Goal: Information Seeking & Learning: Learn about a topic

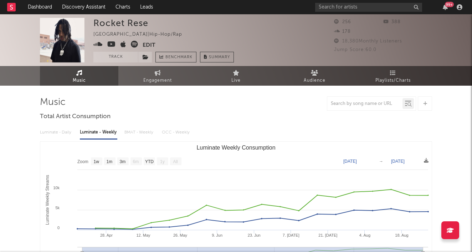
select select "1w"
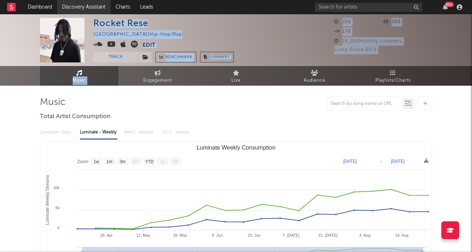
click at [76, 4] on link "Discovery Assistant" at bounding box center [84, 7] width 54 height 14
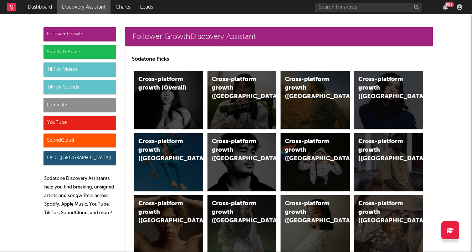
click at [88, 125] on div "YouTube" at bounding box center [80, 123] width 73 height 14
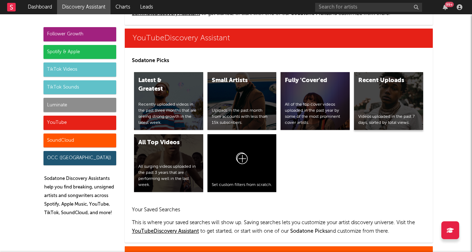
click at [382, 121] on div "Videos uploaded in the past 7 days, sorted by total views." at bounding box center [389, 120] width 61 height 12
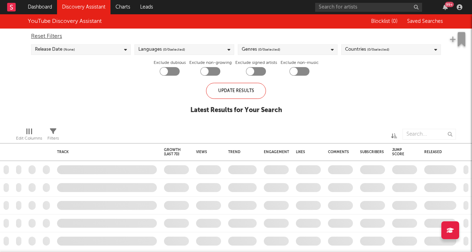
checkbox input "true"
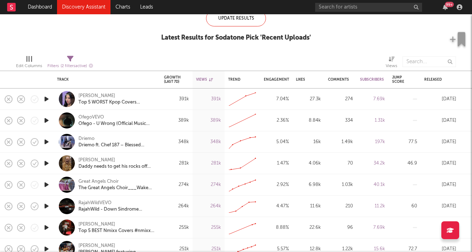
click at [48, 141] on icon "button" at bounding box center [46, 141] width 7 height 9
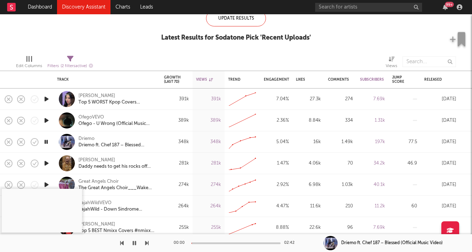
click at [49, 140] on icon "button" at bounding box center [46, 141] width 7 height 9
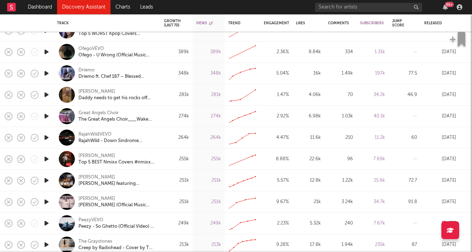
click at [44, 158] on icon "button" at bounding box center [46, 158] width 7 height 9
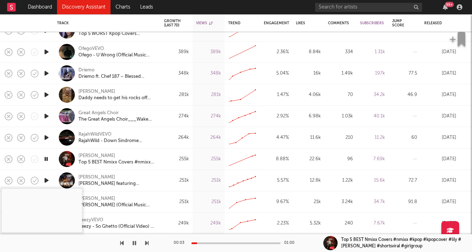
click at [44, 158] on icon "button" at bounding box center [46, 158] width 7 height 9
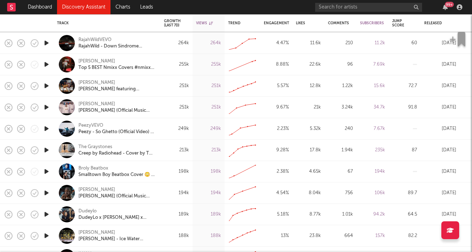
click at [49, 127] on icon "button" at bounding box center [46, 128] width 7 height 9
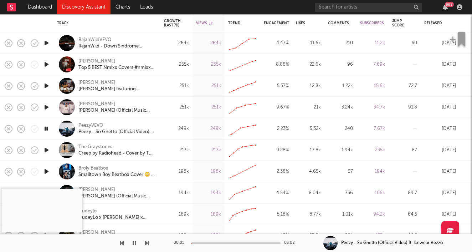
click at [48, 132] on icon "button" at bounding box center [46, 128] width 7 height 9
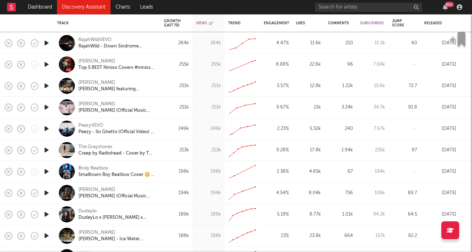
click at [49, 107] on icon "button" at bounding box center [46, 107] width 7 height 9
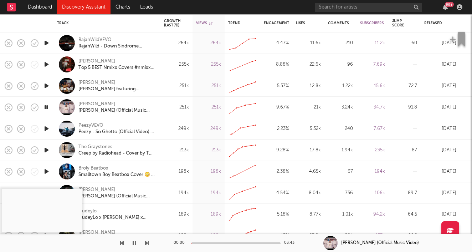
click at [206, 243] on div at bounding box center [236, 243] width 89 height 2
click at [137, 245] on button "button" at bounding box center [134, 243] width 7 height 18
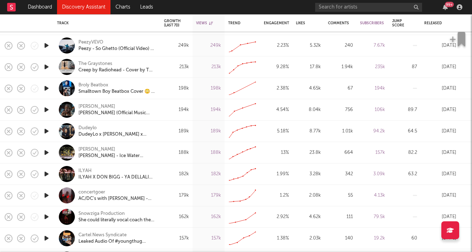
click at [46, 111] on icon "button" at bounding box center [46, 109] width 7 height 9
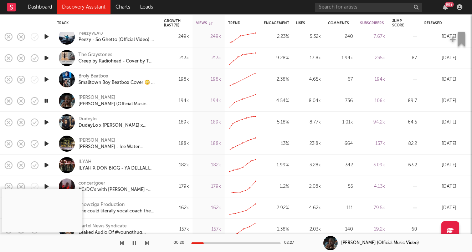
click at [44, 168] on icon "button" at bounding box center [46, 165] width 7 height 9
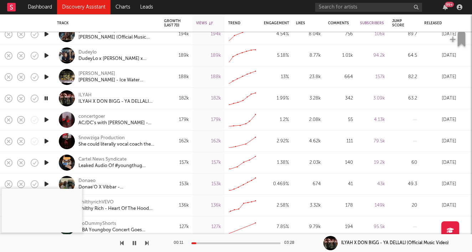
click at [49, 118] on icon "button" at bounding box center [46, 119] width 7 height 9
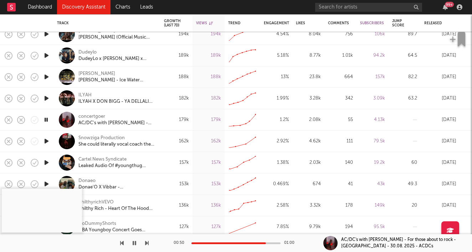
click at [45, 181] on icon "button" at bounding box center [46, 183] width 7 height 9
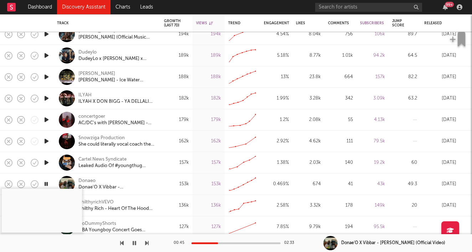
click at [45, 181] on icon "button" at bounding box center [46, 183] width 7 height 9
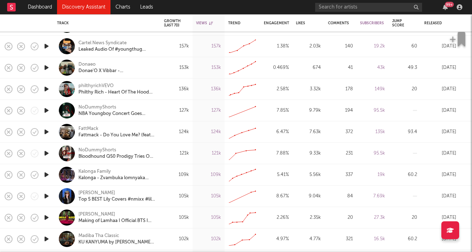
click at [47, 176] on icon "button" at bounding box center [46, 174] width 7 height 9
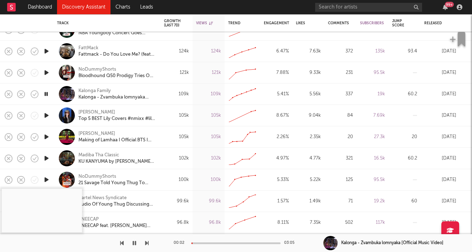
click at [47, 157] on icon "button" at bounding box center [46, 158] width 7 height 9
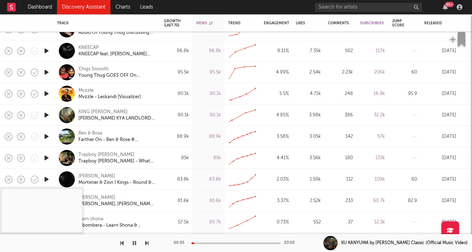
click at [69, 6] on link "Discovery Assistant" at bounding box center [84, 7] width 54 height 14
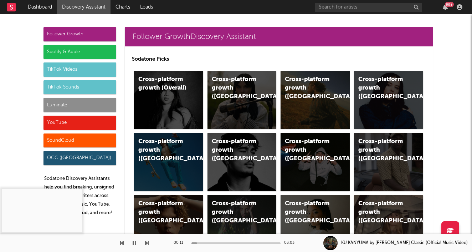
click at [77, 85] on div "TikTok Sounds" at bounding box center [80, 87] width 73 height 14
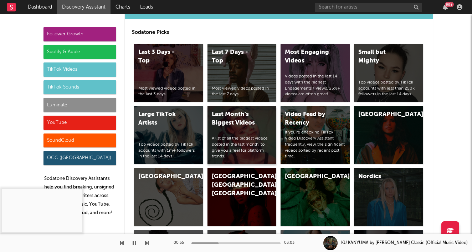
scroll to position [1706, 0]
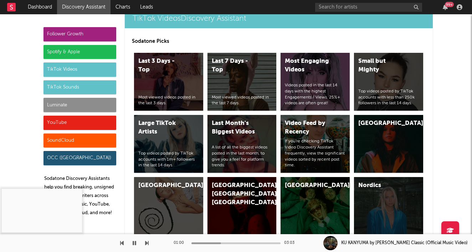
click at [77, 68] on div "TikTok Videos" at bounding box center [80, 69] width 73 height 14
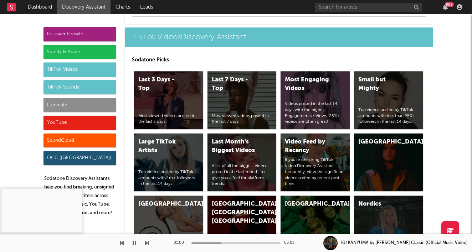
scroll to position [1687, 0]
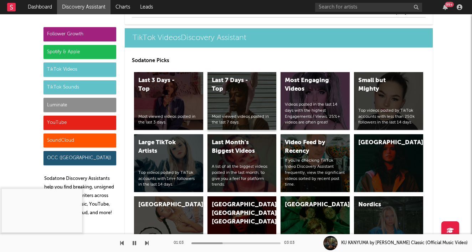
click at [239, 95] on div "Last 7 Days - Top Most viewed videos posted in the last 7 days." at bounding box center [242, 101] width 69 height 58
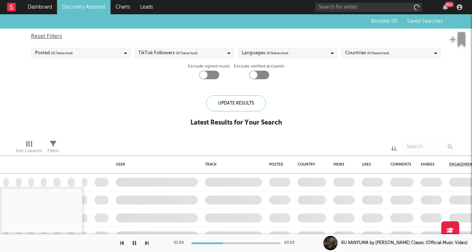
checkbox input "true"
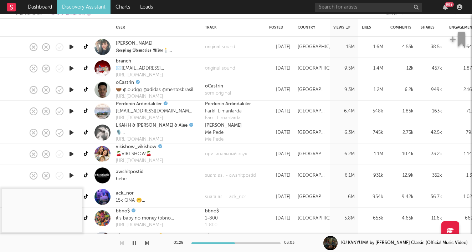
click at [71, 90] on icon "button" at bounding box center [71, 89] width 7 height 9
click at [72, 88] on icon "button" at bounding box center [71, 89] width 7 height 9
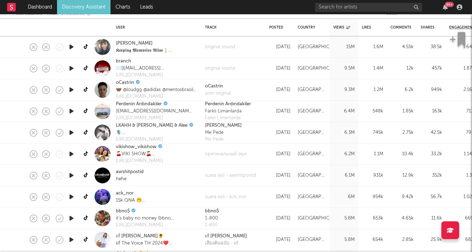
click at [71, 110] on icon "button" at bounding box center [71, 111] width 7 height 9
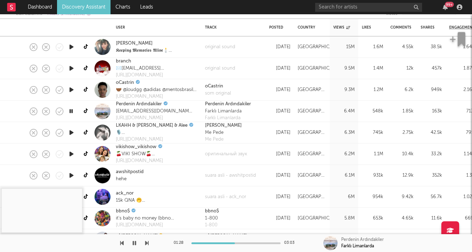
click at [73, 88] on icon "button" at bounding box center [71, 89] width 7 height 9
click at [131, 83] on link "oCastrin" at bounding box center [125, 82] width 18 height 7
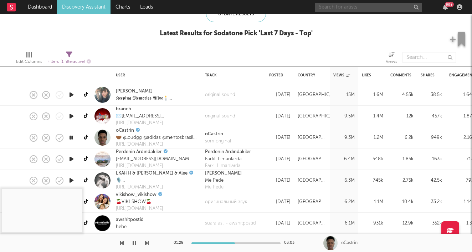
click at [352, 5] on input "text" at bounding box center [368, 7] width 107 height 9
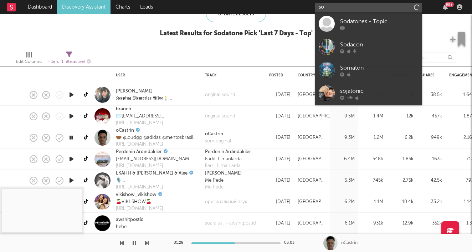
type input "s"
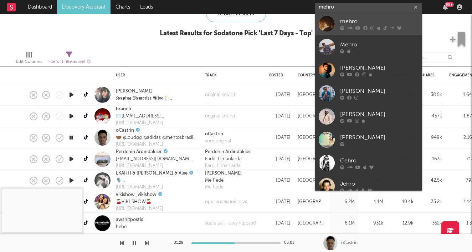
type input "mehro"
click at [361, 22] on div "mehro" at bounding box center [379, 21] width 78 height 9
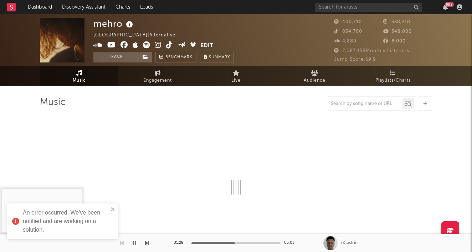
select select "6m"
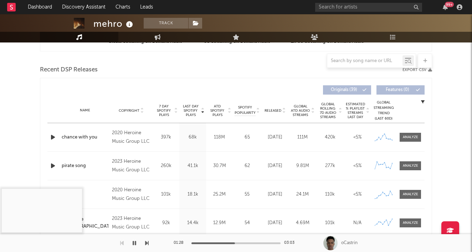
scroll to position [288, 0]
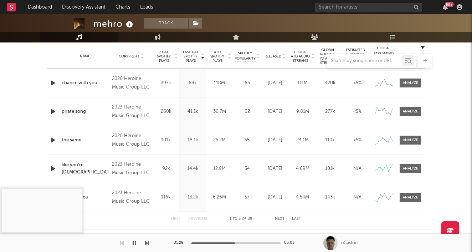
click at [297, 217] on button "Last" at bounding box center [296, 219] width 9 height 4
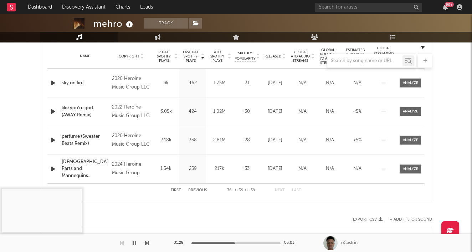
click at [199, 191] on button "Previous" at bounding box center [197, 190] width 19 height 4
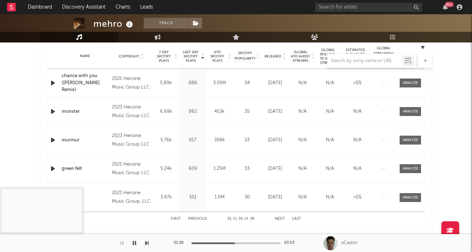
click at [198, 216] on div "First Previous 31 to 35 of 39 Next Last" at bounding box center [236, 219] width 131 height 14
click at [197, 219] on button "Previous" at bounding box center [197, 219] width 19 height 4
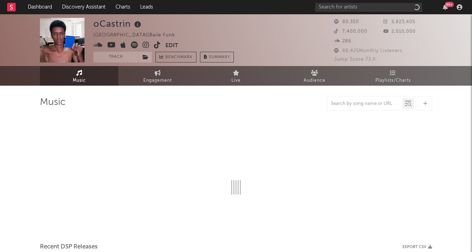
select select "6m"
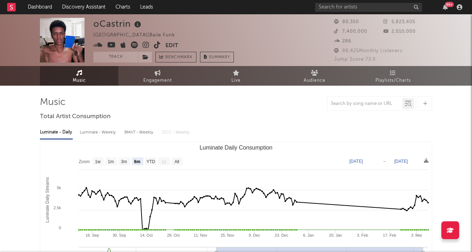
click at [96, 132] on div "Luminate - Weekly" at bounding box center [98, 132] width 37 height 12
select select "6m"
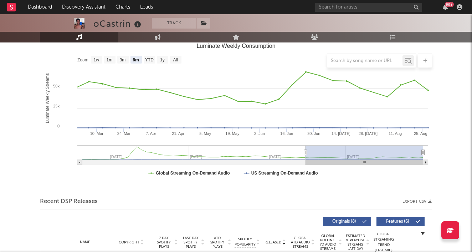
scroll to position [143, 0]
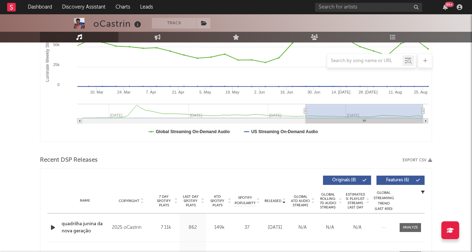
click at [54, 227] on icon "button" at bounding box center [52, 227] width 7 height 9
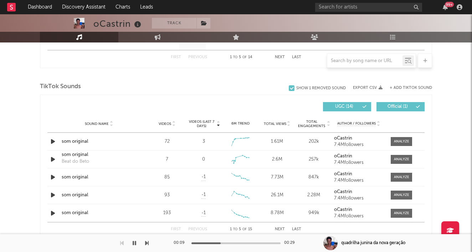
scroll to position [460, 0]
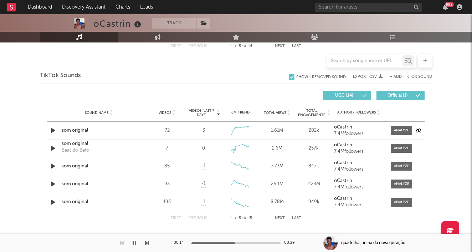
click at [84, 130] on div "som original" at bounding box center [99, 130] width 75 height 7
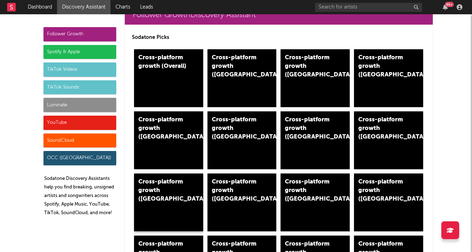
scroll to position [31, 0]
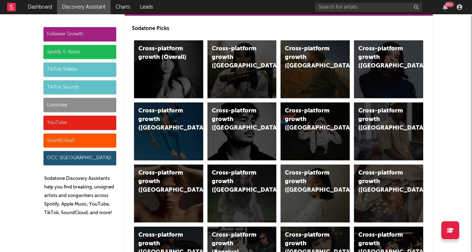
click at [89, 65] on div "TikTok Videos" at bounding box center [80, 69] width 73 height 14
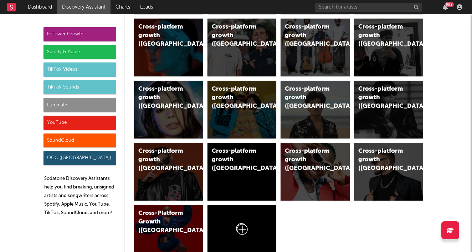
scroll to position [1687, 0]
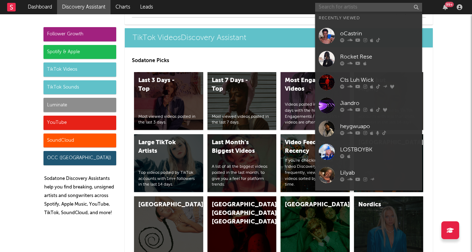
click at [358, 9] on input "text" at bounding box center [368, 7] width 107 height 9
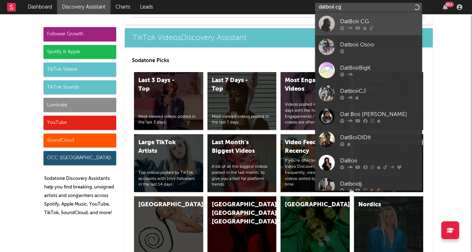
type input "datboii cg"
click at [375, 25] on div "DatBoii CG" at bounding box center [379, 21] width 78 height 9
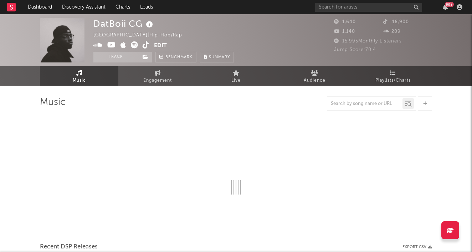
select select "6m"
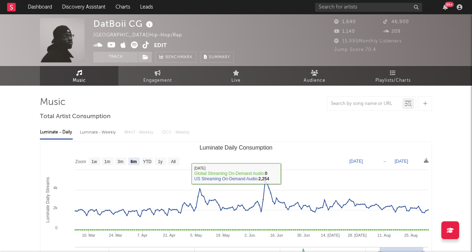
click at [92, 133] on div "Luminate - Weekly" at bounding box center [98, 132] width 37 height 12
select select "6m"
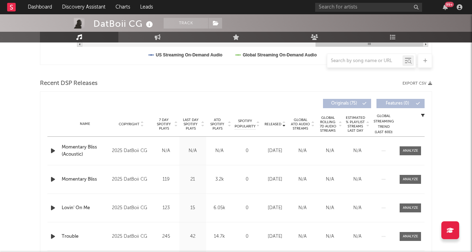
scroll to position [239, 0]
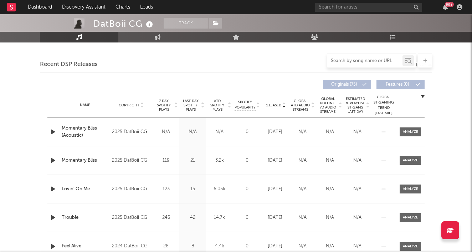
click at [356, 62] on input "text" at bounding box center [365, 61] width 75 height 6
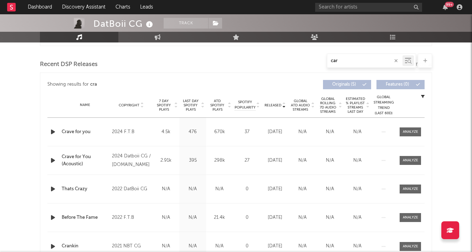
drag, startPoint x: 356, startPoint y: 62, endPoint x: 130, endPoint y: 135, distance: 237.9
click at [130, 135] on div "2024 F.T.B" at bounding box center [131, 132] width 39 height 9
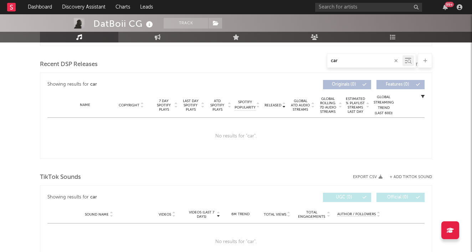
click at [353, 63] on input "car" at bounding box center [365, 61] width 75 height 6
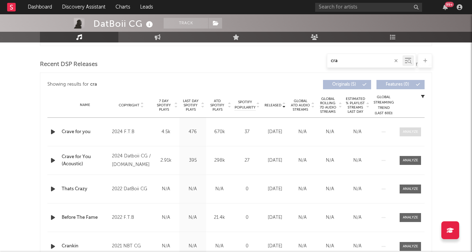
type input "cra"
click at [406, 134] on div at bounding box center [410, 131] width 15 height 5
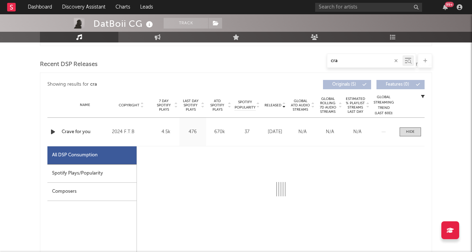
select select "6m"
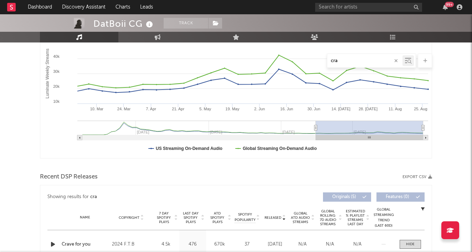
scroll to position [123, 0]
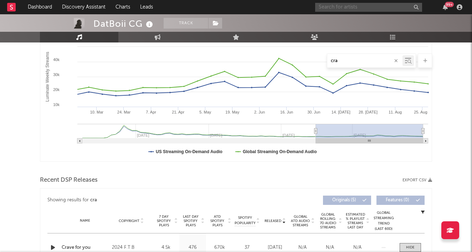
click at [349, 7] on input "text" at bounding box center [368, 7] width 107 height 9
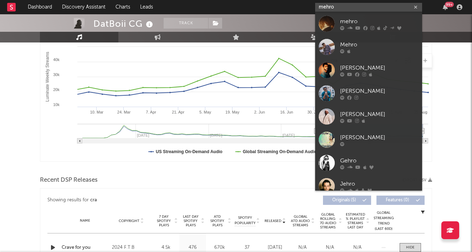
type input "metro"
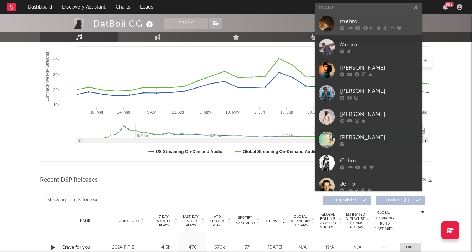
drag, startPoint x: 348, startPoint y: 5, endPoint x: 354, endPoint y: 23, distance: 19.0
click at [354, 23] on div "mehro" at bounding box center [379, 21] width 78 height 9
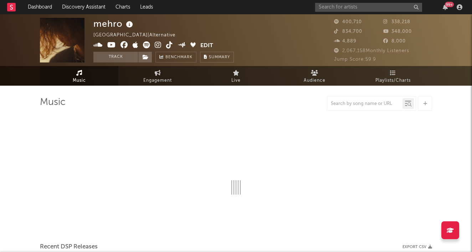
select select "6m"
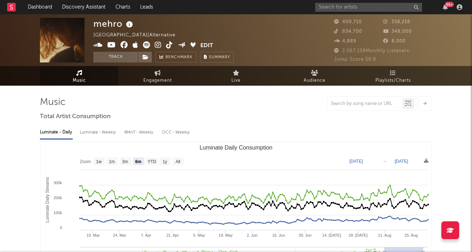
click at [98, 130] on div "Luminate - Weekly" at bounding box center [98, 132] width 37 height 12
select select "6m"
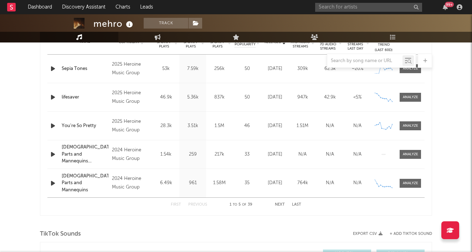
scroll to position [332, 0]
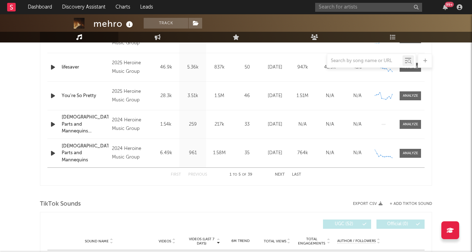
click at [278, 176] on button "Next" at bounding box center [280, 175] width 10 height 4
click at [279, 176] on button "Next" at bounding box center [280, 175] width 10 height 4
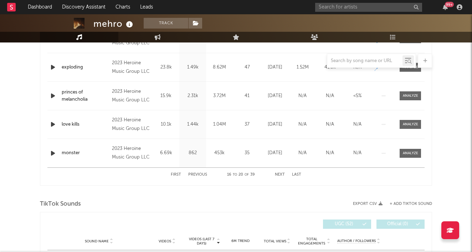
click at [279, 176] on button "Next" at bounding box center [280, 175] width 10 height 4
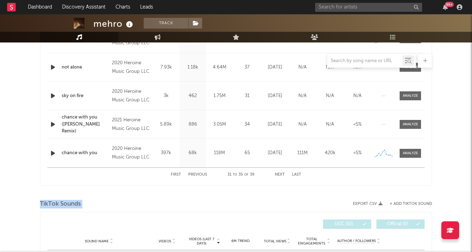
click at [279, 198] on div "TikTok Sounds" at bounding box center [236, 204] width 392 height 12
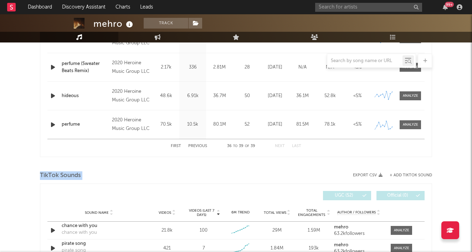
click at [279, 176] on div "TikTok Sounds" at bounding box center [236, 175] width 392 height 12
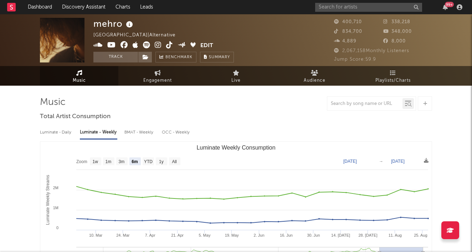
scroll to position [0, 0]
click at [157, 42] on icon at bounding box center [158, 44] width 7 height 7
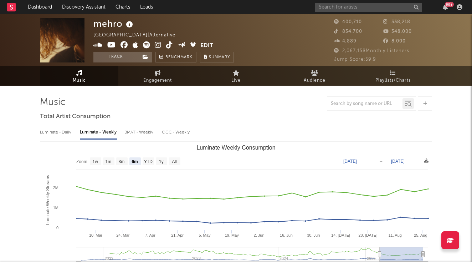
click at [114, 47] on icon at bounding box center [111, 44] width 9 height 7
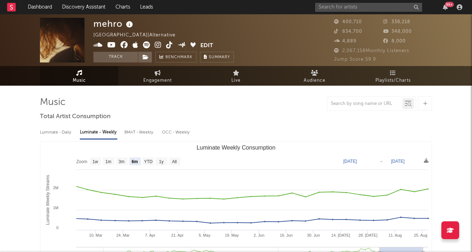
click at [300, 5] on nav "Dashboard Discovery Assistant Charts Leads 99 +" at bounding box center [236, 7] width 472 height 14
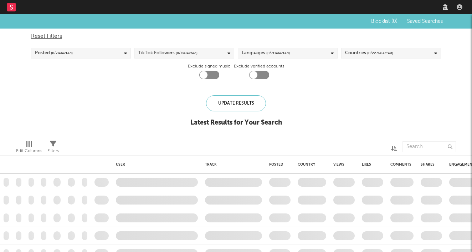
checkbox input "true"
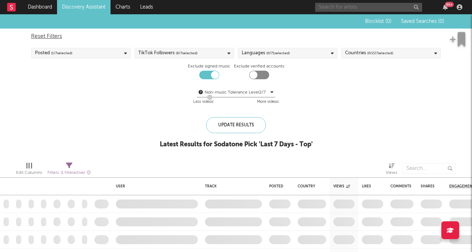
click at [336, 5] on input "text" at bounding box center [368, 7] width 107 height 9
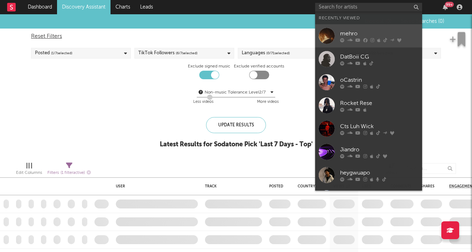
click at [340, 33] on link "mehro" at bounding box center [368, 35] width 107 height 23
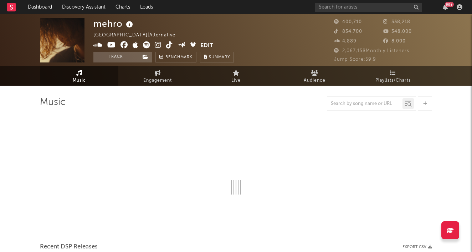
select select "6m"
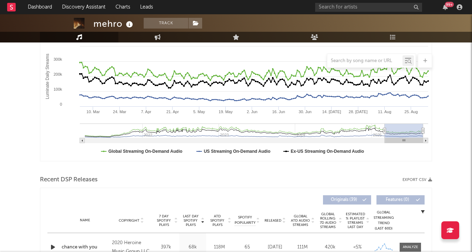
scroll to position [125, 0]
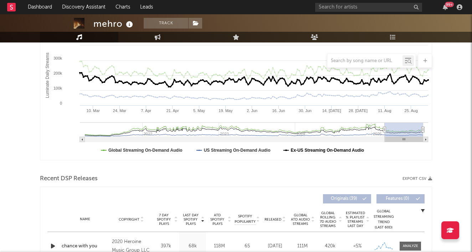
click at [295, 150] on text "Ex-US Streaming On-Demand Audio" at bounding box center [328, 150] width 74 height 5
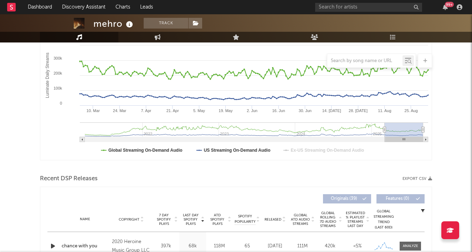
click at [295, 150] on text "Ex-US Streaming On-Demand Audio" at bounding box center [328, 150] width 74 height 5
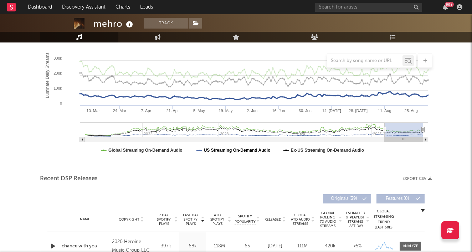
click at [232, 152] on text "US Streaming On-Demand Audio" at bounding box center [237, 150] width 67 height 5
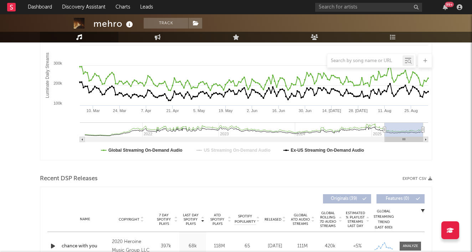
click at [232, 152] on text "US Streaming On-Demand Audio" at bounding box center [237, 150] width 67 height 5
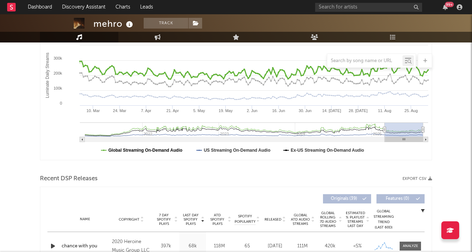
click at [174, 152] on text "Global Streaming On-Demand Audio" at bounding box center [145, 150] width 74 height 5
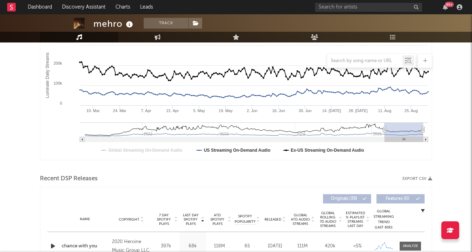
click at [174, 152] on text "Global Streaming On-Demand Audio" at bounding box center [145, 150] width 74 height 5
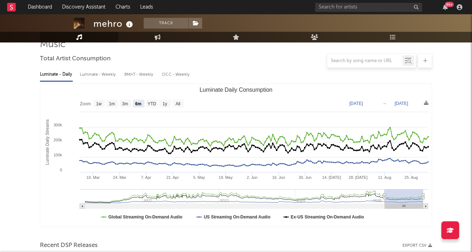
scroll to position [56, 0]
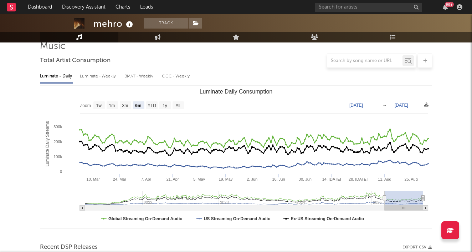
click at [103, 79] on div "Luminate - Weekly" at bounding box center [98, 76] width 37 height 12
select select "6m"
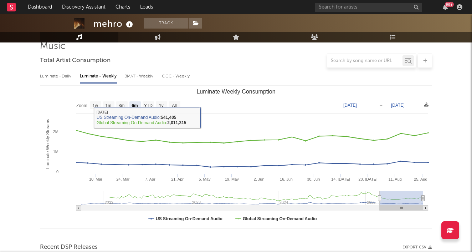
click at [62, 81] on div "Luminate - Daily" at bounding box center [56, 76] width 33 height 12
select select "6m"
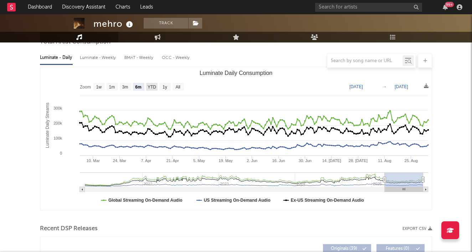
scroll to position [48, 0]
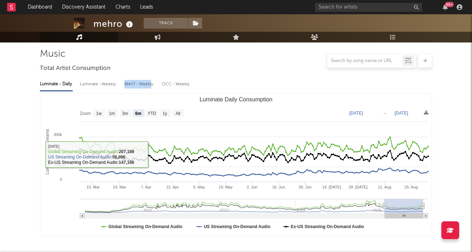
click at [151, 80] on div "BMAT - Weekly" at bounding box center [140, 84] width 30 height 12
select select "6m"
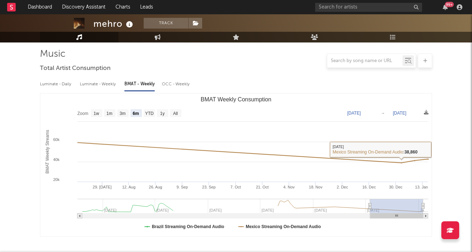
click at [181, 85] on div "OCC - Weekly" at bounding box center [176, 84] width 29 height 12
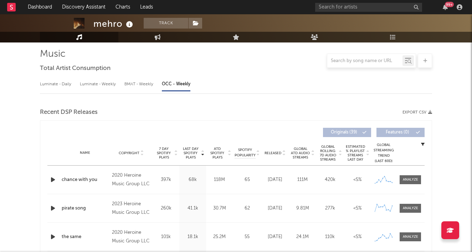
select select "6m"
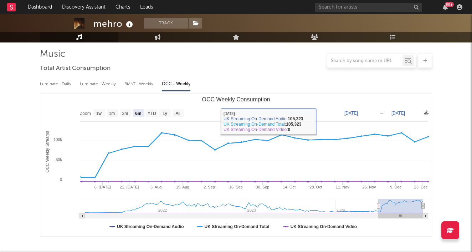
click at [137, 81] on div "BMAT - Weekly" at bounding box center [140, 84] width 30 height 12
select select "6m"
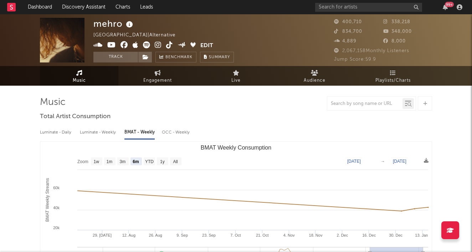
scroll to position [0, 0]
click at [184, 128] on div "OCC - Weekly" at bounding box center [176, 132] width 29 height 12
select select "6m"
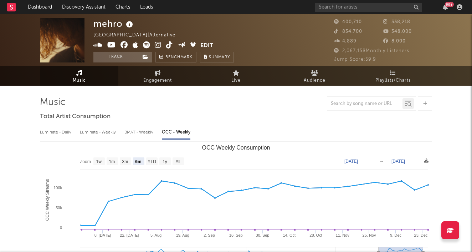
click at [234, 148] on text "OCC Weekly Consumption" at bounding box center [236, 148] width 68 height 6
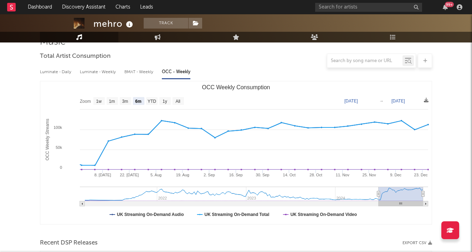
scroll to position [65, 0]
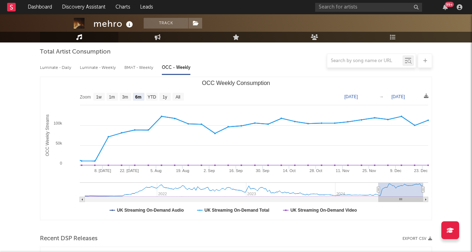
click at [451, 228] on icon at bounding box center [450, 230] width 7 height 6
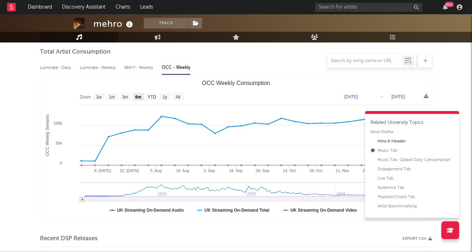
click at [388, 141] on div "Intro & Header" at bounding box center [392, 141] width 28 height 6
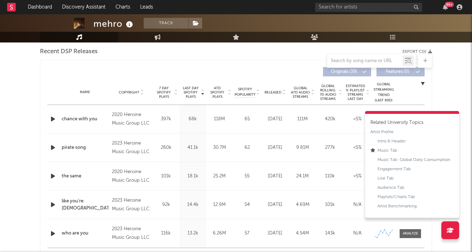
scroll to position [266, 0]
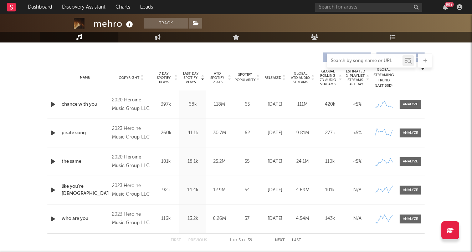
click at [361, 62] on input "text" at bounding box center [365, 61] width 75 height 6
click at [283, 80] on div "Name Copyright Label Album Names Composer Names 7 Day Spotify Plays Last Day Sp…" at bounding box center [236, 77] width 378 height 25
click at [285, 78] on icon at bounding box center [284, 79] width 4 height 3
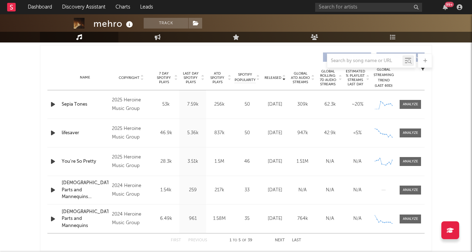
click at [285, 79] on icon at bounding box center [284, 79] width 4 height 3
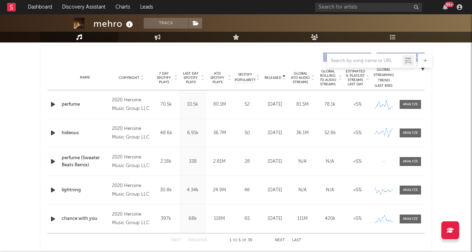
click at [285, 79] on icon at bounding box center [284, 79] width 4 height 3
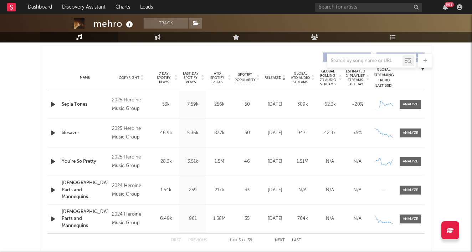
click at [285, 79] on icon at bounding box center [284, 79] width 4 height 3
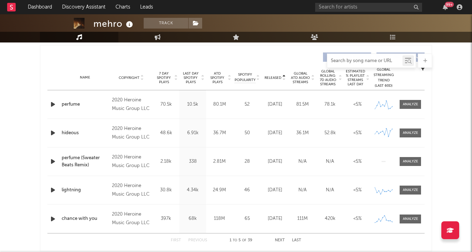
click at [359, 62] on input "text" at bounding box center [365, 61] width 75 height 6
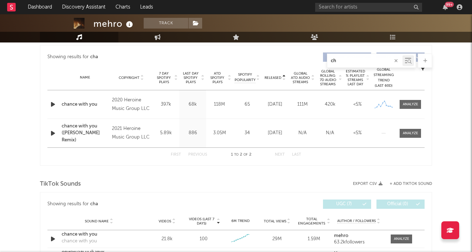
type input "c"
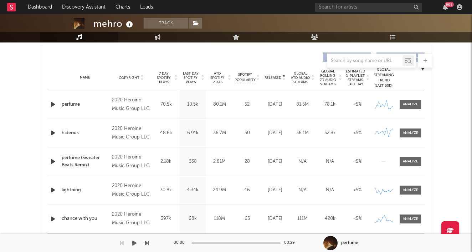
click at [299, 239] on div "00:00 00:29 perfume" at bounding box center [236, 243] width 472 height 18
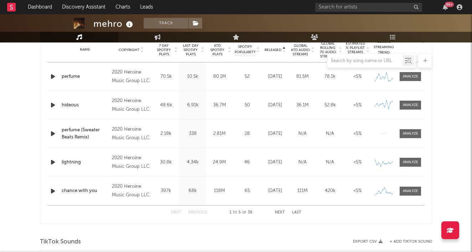
scroll to position [296, 0]
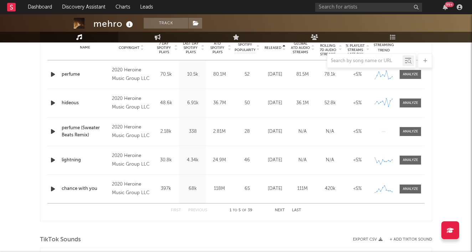
click at [295, 211] on button "Last" at bounding box center [296, 210] width 9 height 4
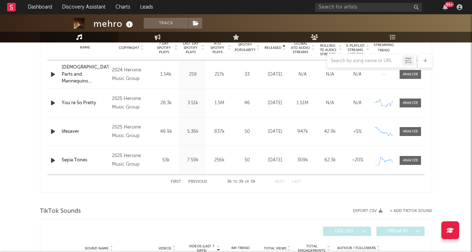
click at [197, 181] on button "Previous" at bounding box center [197, 182] width 19 height 4
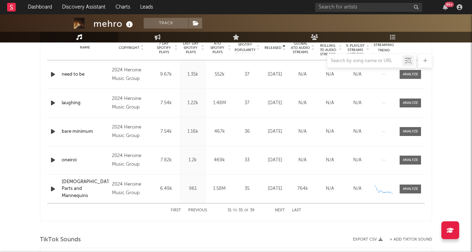
click at [173, 209] on button "First" at bounding box center [176, 210] width 10 height 4
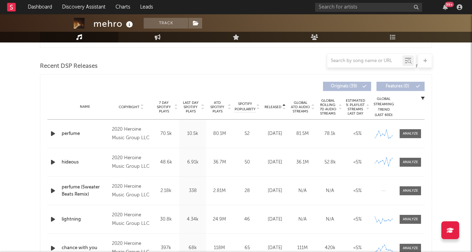
scroll to position [221, 0]
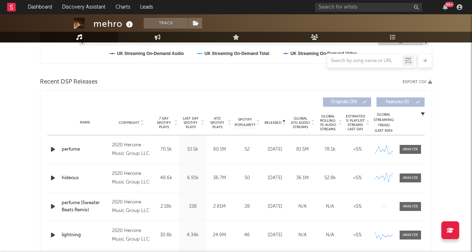
click at [309, 123] on span "Global ATD Audio Streams" at bounding box center [301, 122] width 20 height 13
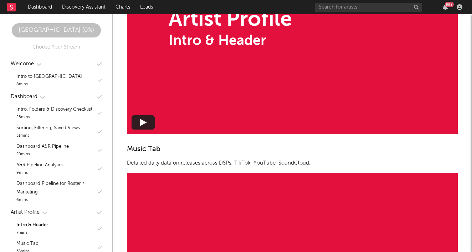
scroll to position [1909, 0]
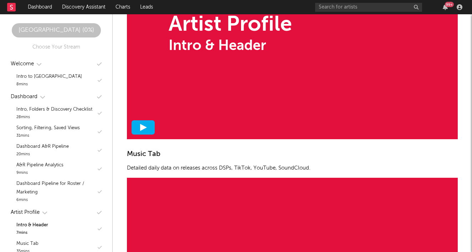
click at [144, 128] on polygon at bounding box center [143, 127] width 7 height 7
click at [146, 127] on div at bounding box center [145, 127] width 1 height 3
